Goal: Information Seeking & Learning: Learn about a topic

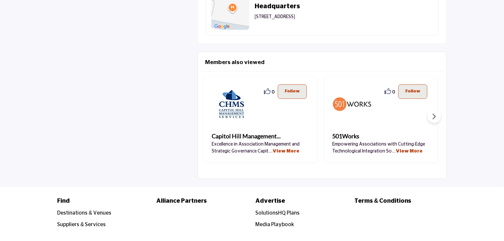
scroll to position [687, 0]
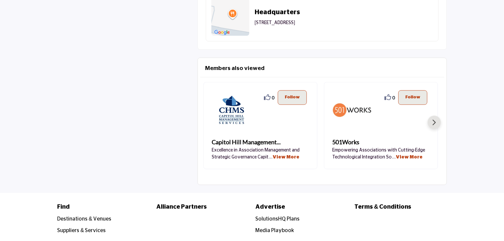
click at [435, 119] on img "Next slide" at bounding box center [433, 122] width 3 height 6
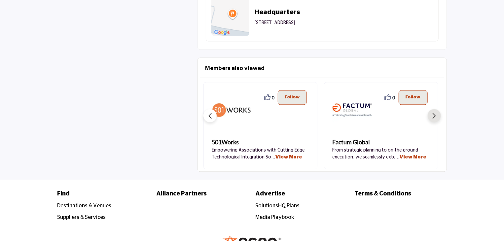
click at [435, 119] on div "0 0 Follow Following View More" at bounding box center [381, 125] width 114 height 87
click at [435, 117] on button "Next slide" at bounding box center [433, 115] width 13 height 13
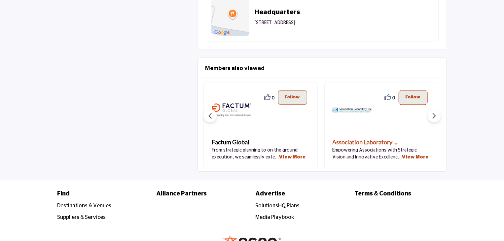
click at [379, 139] on b "Association Laboratory ..." at bounding box center [364, 142] width 65 height 9
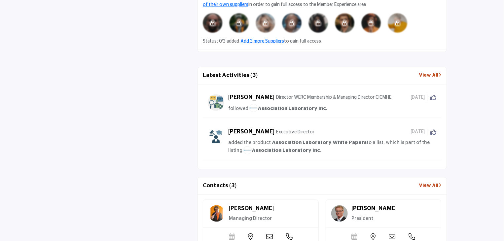
scroll to position [562, 0]
click at [454, 162] on section "About Suppliers & Services Consultants Education / Professional Development, In…" at bounding box center [252, 106] width 504 height 866
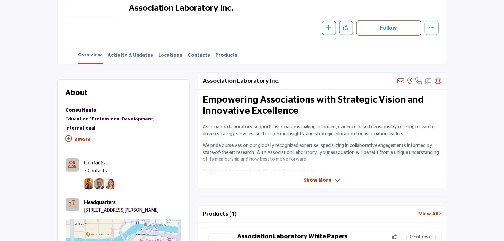
scroll to position [174, 0]
